Goal: Task Accomplishment & Management: Complete application form

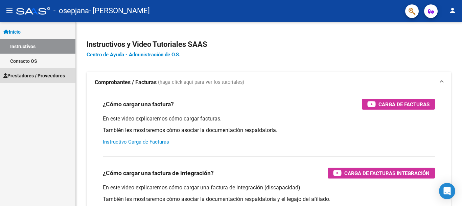
click at [52, 73] on span "Prestadores / Proveedores" at bounding box center [34, 75] width 62 height 7
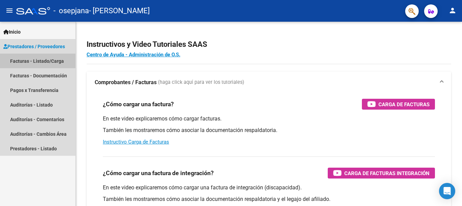
click at [50, 61] on link "Facturas - Listado/Carga" at bounding box center [37, 60] width 75 height 15
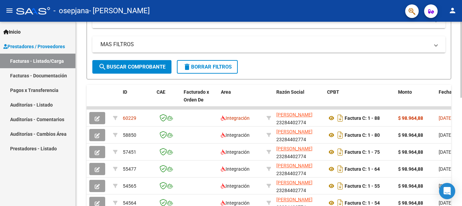
click at [457, 115] on div at bounding box center [462, 120] width 2 height 76
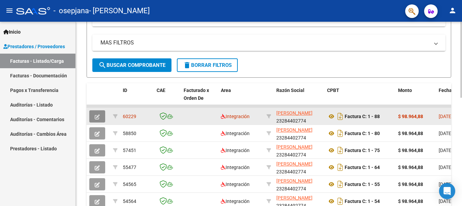
click at [96, 116] on icon "button" at bounding box center [97, 116] width 5 height 5
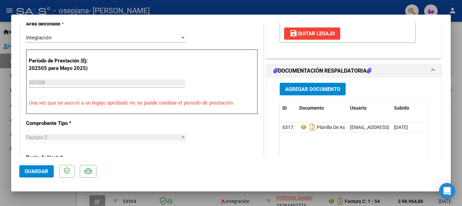
scroll to position [152, 0]
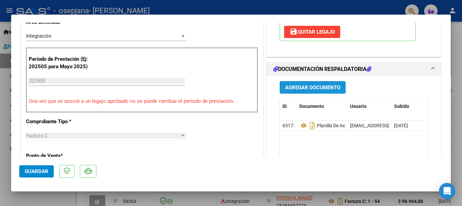
click at [325, 87] on span "Agregar Documento" at bounding box center [312, 87] width 55 height 6
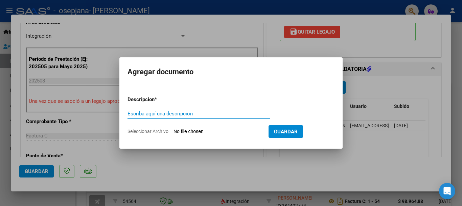
click at [157, 114] on input "Escriba aquí una descripcion" at bounding box center [199, 113] width 143 height 6
type input "r"
type input "RECIBO"
click at [200, 128] on input "Seleccionar Archivo" at bounding box center [219, 131] width 90 height 6
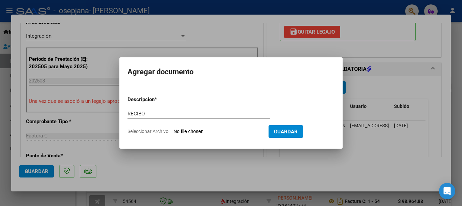
type input "C:\fakepath\[PERSON_NAME] 2025 08 RECIBO OSEPJANA.pdf"
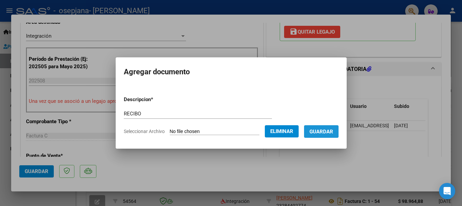
click at [326, 130] on span "Guardar" at bounding box center [322, 131] width 24 height 6
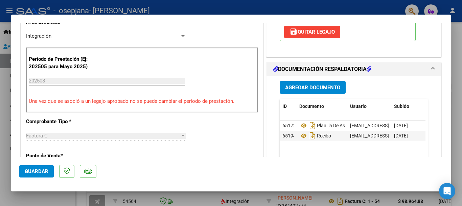
click at [311, 8] on div at bounding box center [231, 103] width 462 height 206
type input "$ 0,00"
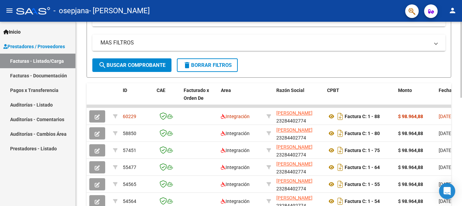
scroll to position [230, 0]
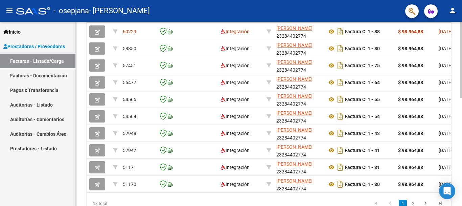
click at [457, 123] on div at bounding box center [462, 156] width 2 height 76
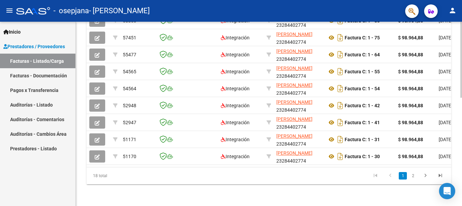
click at [457, 136] on div at bounding box center [462, 168] width 2 height 76
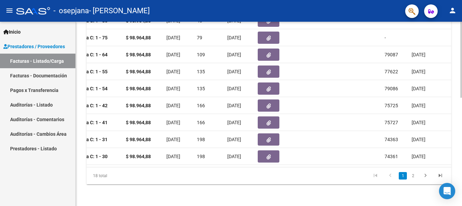
scroll to position [0, 489]
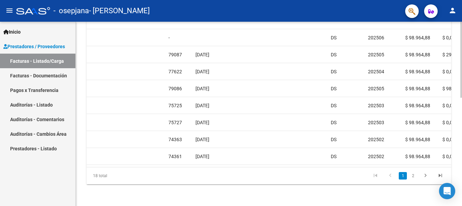
drag, startPoint x: 298, startPoint y: 174, endPoint x: 296, endPoint y: 166, distance: 7.8
click at [299, 173] on datatable-pager "1 2" at bounding box center [305, 176] width 286 height 12
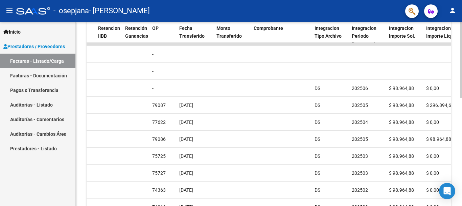
scroll to position [197, 0]
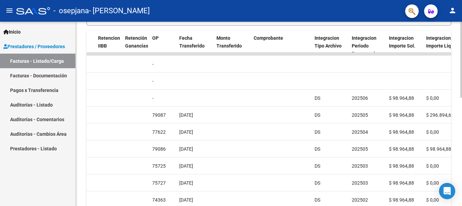
click at [457, 113] on div at bounding box center [462, 143] width 2 height 76
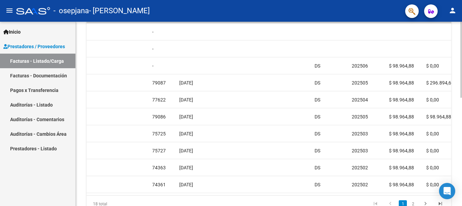
scroll to position [235, 0]
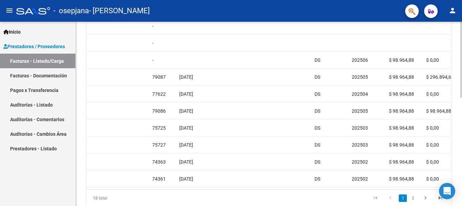
click at [457, 128] on div at bounding box center [462, 159] width 2 height 76
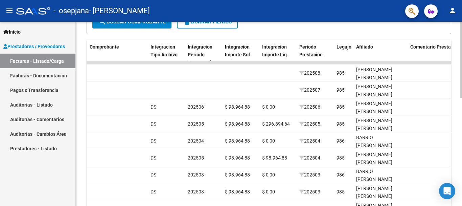
scroll to position [181, 0]
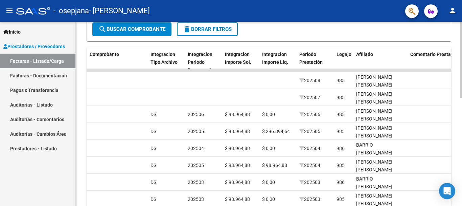
click at [457, 109] on div at bounding box center [462, 136] width 2 height 76
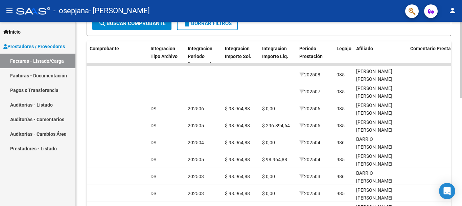
scroll to position [219, 0]
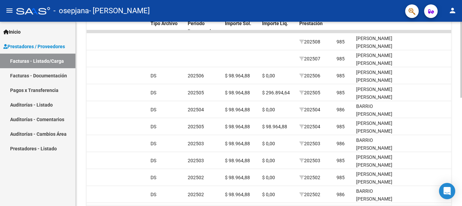
click at [457, 125] on div at bounding box center [462, 152] width 2 height 76
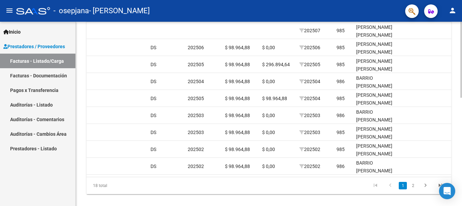
scroll to position [252, 0]
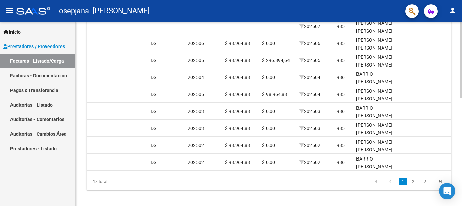
click at [457, 130] on div at bounding box center [462, 165] width 2 height 76
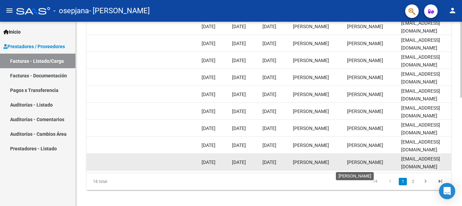
scroll to position [0, 0]
drag, startPoint x: 371, startPoint y: 165, endPoint x: 359, endPoint y: 166, distance: 12.9
click at [355, 166] on datatable-body-cell "[PERSON_NAME]" at bounding box center [372, 161] width 54 height 17
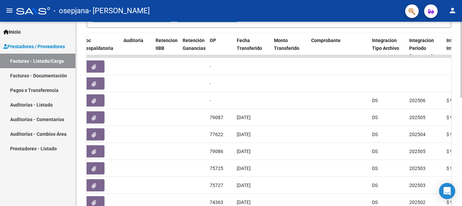
scroll to position [194, 0]
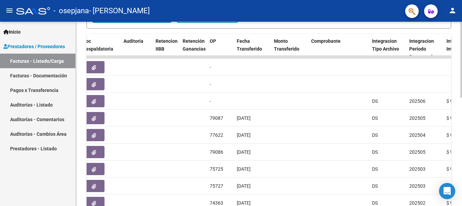
click at [457, 105] on div at bounding box center [462, 141] width 2 height 76
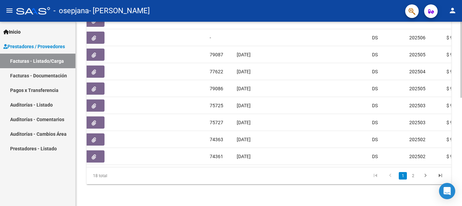
scroll to position [261, 0]
click at [457, 160] on div at bounding box center [462, 168] width 2 height 76
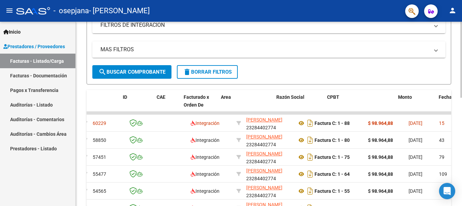
scroll to position [0, 0]
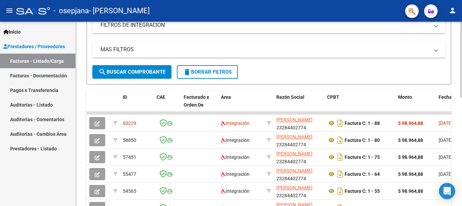
drag, startPoint x: 445, startPoint y: 151, endPoint x: 82, endPoint y: 100, distance: 365.8
click at [82, 100] on div "Video tutorial PRESTADORES -> Listado de CPBTs Emitidos por Prestadores / Prove…" at bounding box center [269, 104] width 387 height 441
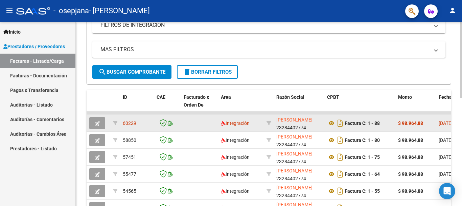
copy div "LO IPS Dolorsita c Adipi El Sedd Eiusm Tempor INCI Utlab Etdol Magn Aliq enima …"
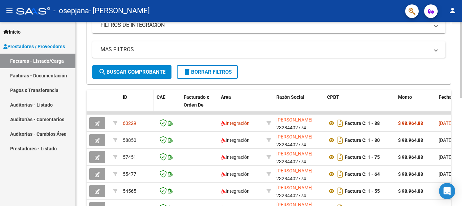
copy div "LO IPS Dolorsita c Adipi El Sedd Eiusm Tempor INCI Utlab Etdol Magn Aliq enima …"
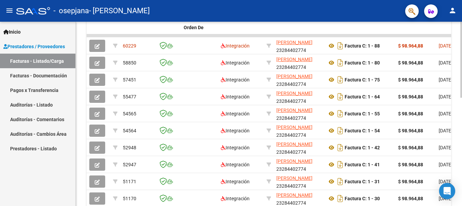
scroll to position [223, 0]
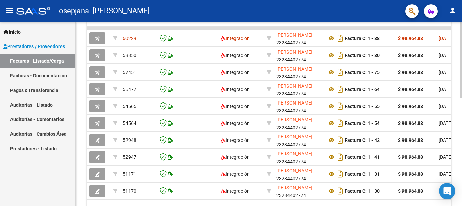
click at [457, 140] on div "Video tutorial PRESTADORES -> Listado de CPBTs Emitidos por Prestadores / Prove…" at bounding box center [270, 19] width 388 height 441
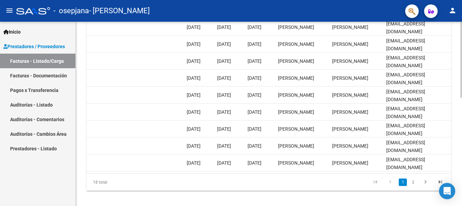
scroll to position [253, 0]
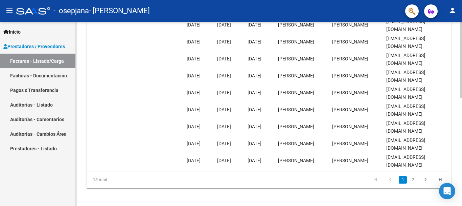
click at [457, 169] on div at bounding box center [462, 166] width 2 height 76
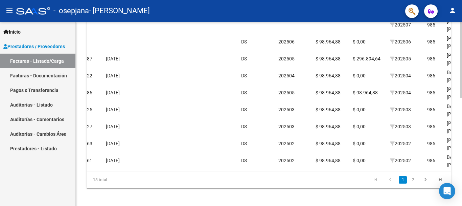
scroll to position [0, 513]
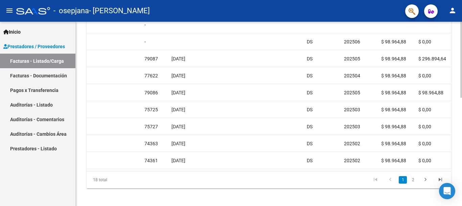
drag, startPoint x: 460, startPoint y: 142, endPoint x: 460, endPoint y: 128, distance: 13.5
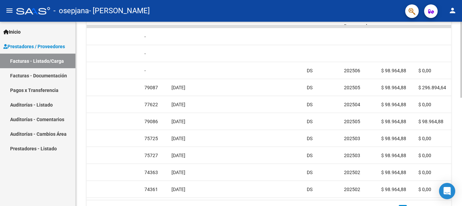
scroll to position [230, 0]
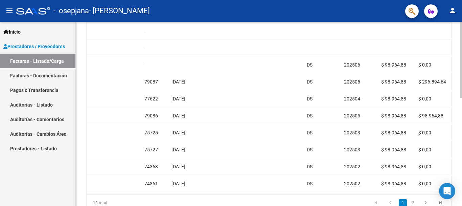
click at [457, 120] on div "Video tutorial PRESTADORES -> Listado de CPBTs Emitidos por Prestadores / Prove…" at bounding box center [270, 11] width 388 height 441
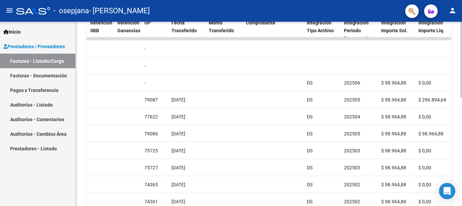
scroll to position [222, 0]
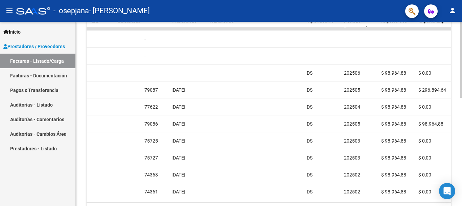
click at [457, 132] on div "Video tutorial PRESTADORES -> Listado de CPBTs Emitidos por Prestadores / Prove…" at bounding box center [270, 20] width 388 height 441
